Goal: Information Seeking & Learning: Learn about a topic

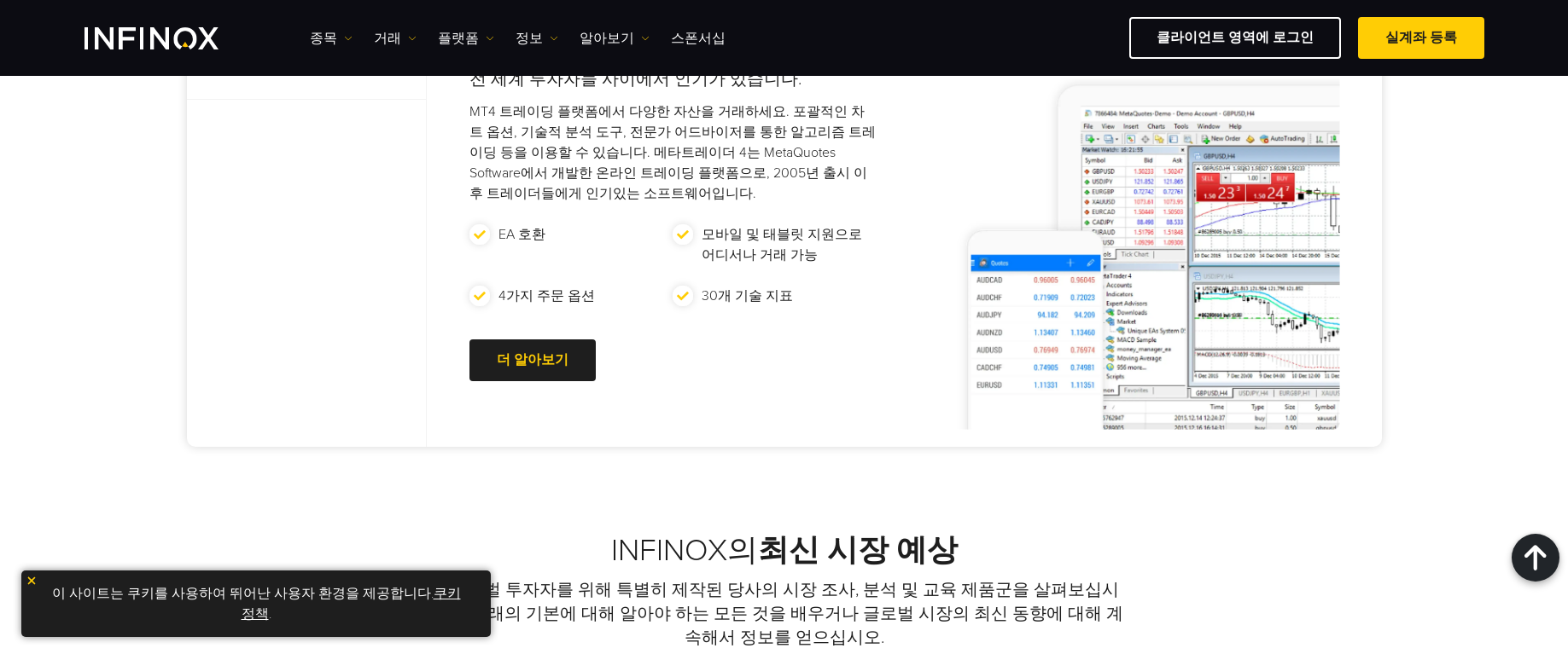
scroll to position [1382, 0]
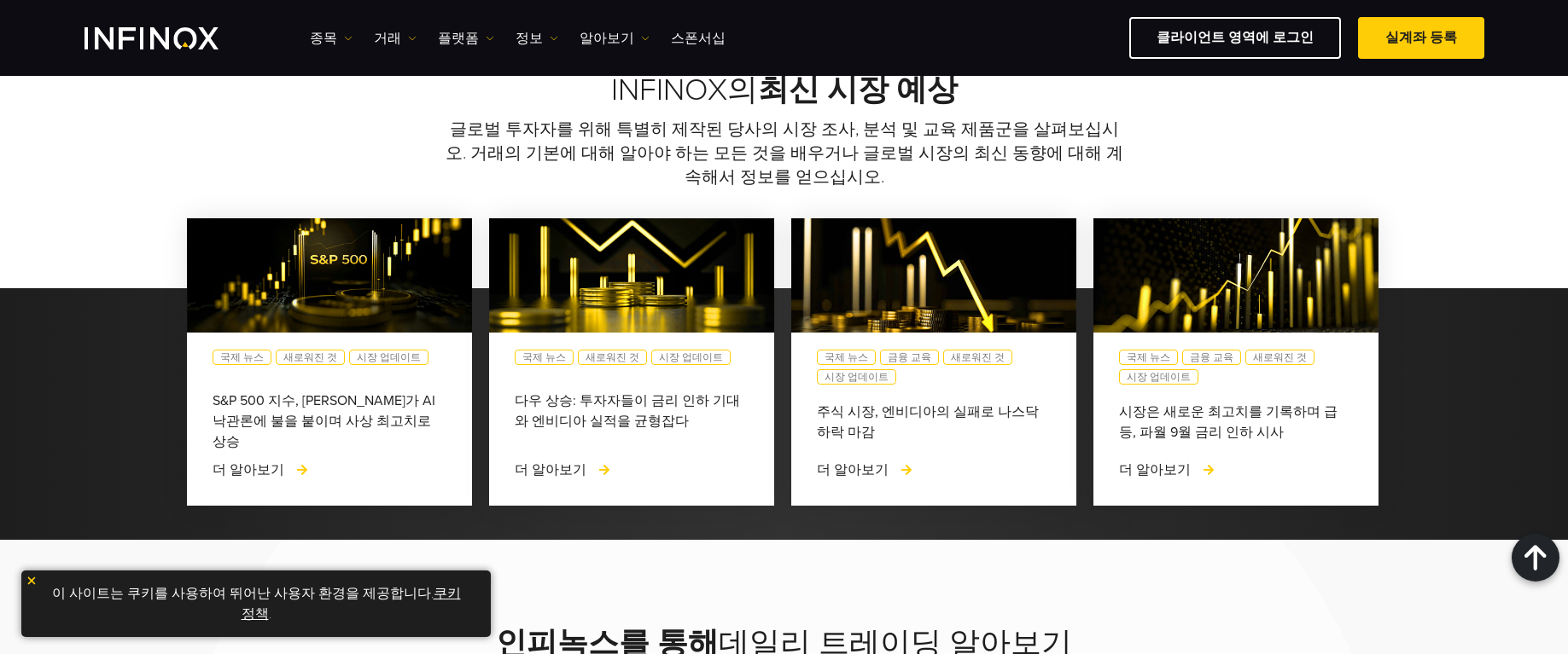
click at [427, 600] on link "쿠키 정책" at bounding box center [351, 603] width 219 height 38
click at [34, 582] on img at bounding box center [31, 580] width 12 height 12
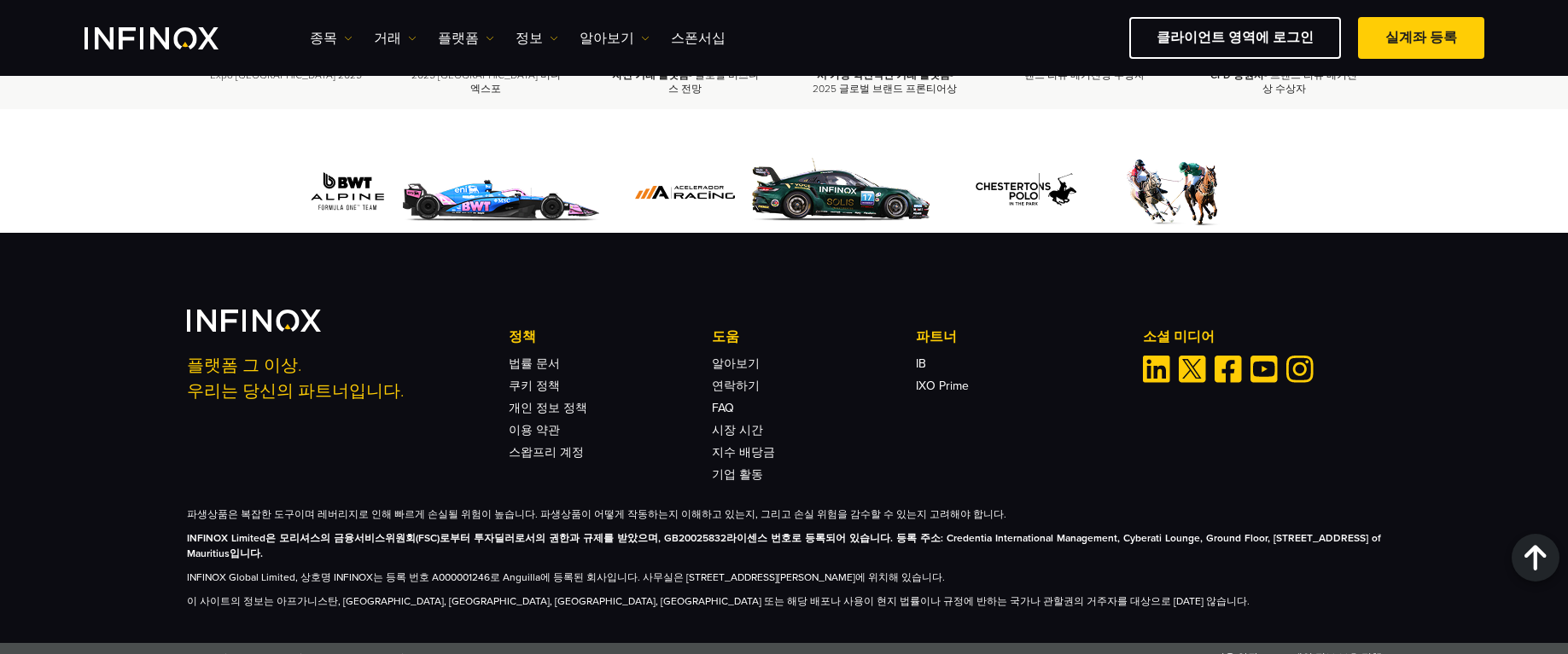
scroll to position [0, 0]
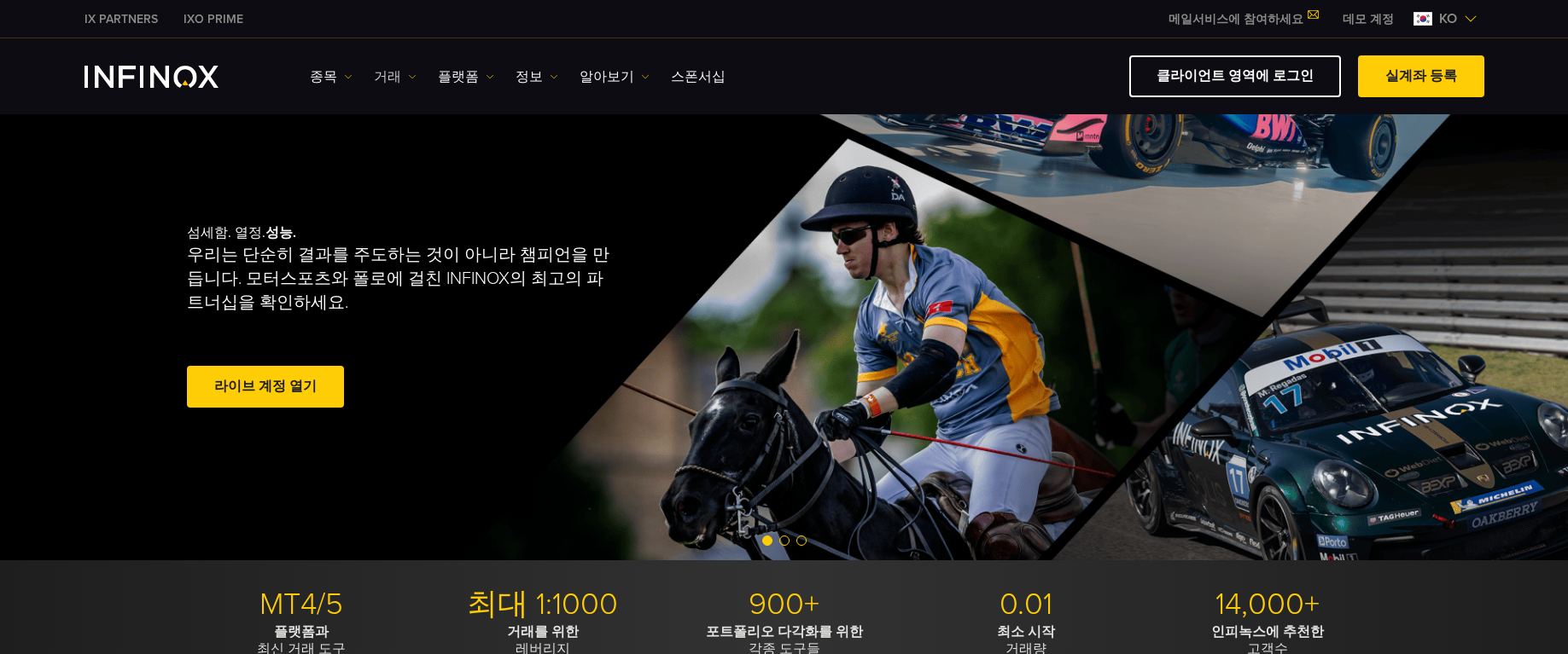
click at [392, 80] on link "거래" at bounding box center [395, 76] width 42 height 20
click at [324, 83] on link "종목" at bounding box center [331, 76] width 42 height 20
click at [344, 131] on link "종목" at bounding box center [356, 131] width 92 height 37
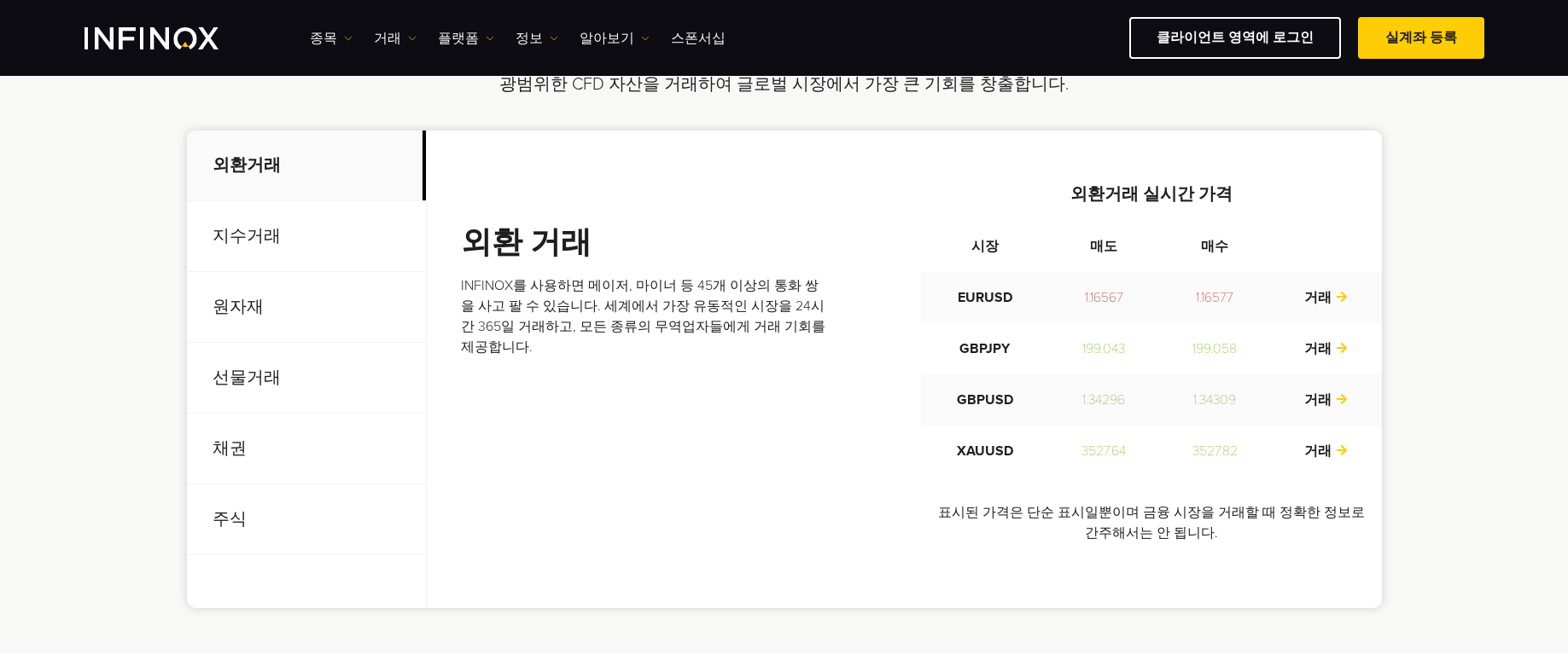
scroll to position [614, 0]
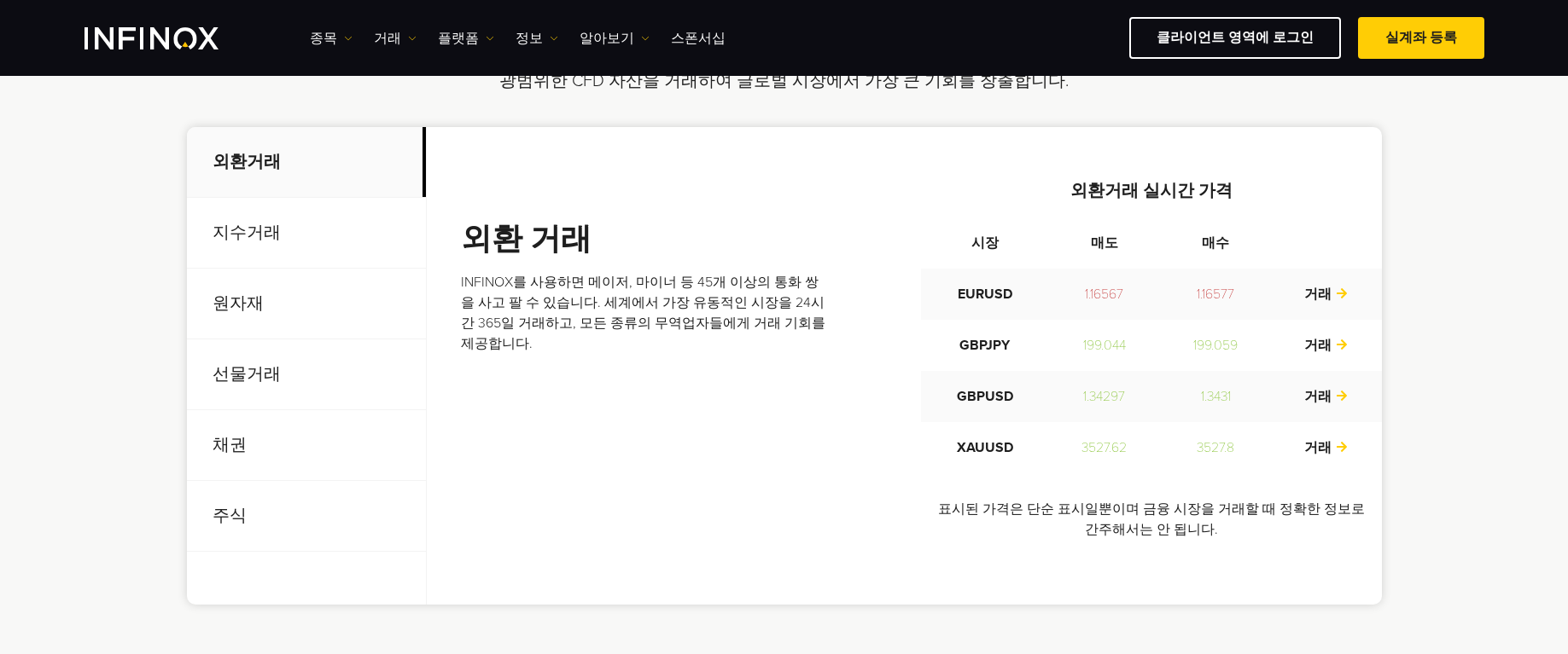
click at [275, 511] on p "주식" at bounding box center [306, 516] width 239 height 71
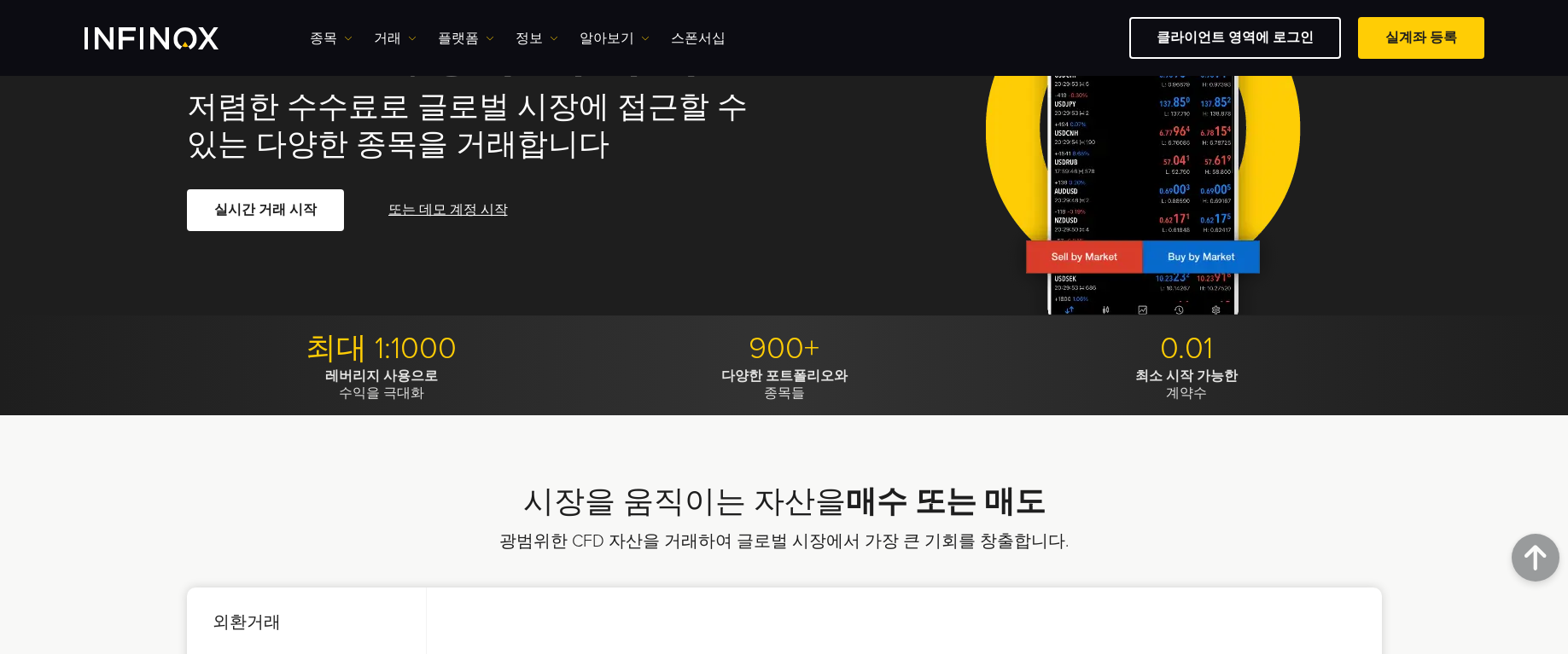
scroll to position [0, 0]
